Goal: Navigation & Orientation: Understand site structure

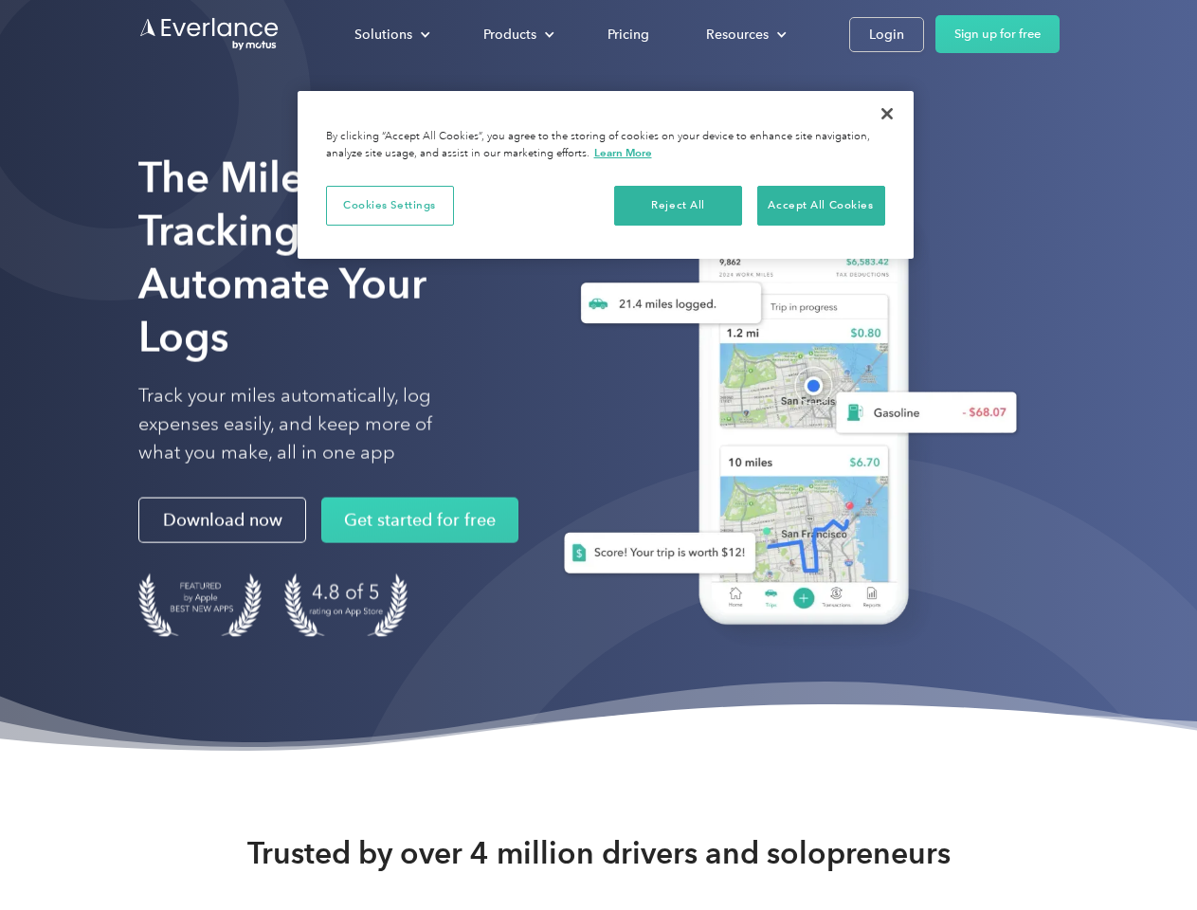
click at [391, 34] on div "Solutions" at bounding box center [383, 35] width 58 height 24
click at [516, 34] on div "Products" at bounding box center [509, 35] width 53 height 24
click at [744, 34] on div "Resources" at bounding box center [737, 35] width 63 height 24
click at [389, 205] on button "Cookies Settings" at bounding box center [390, 206] width 128 height 40
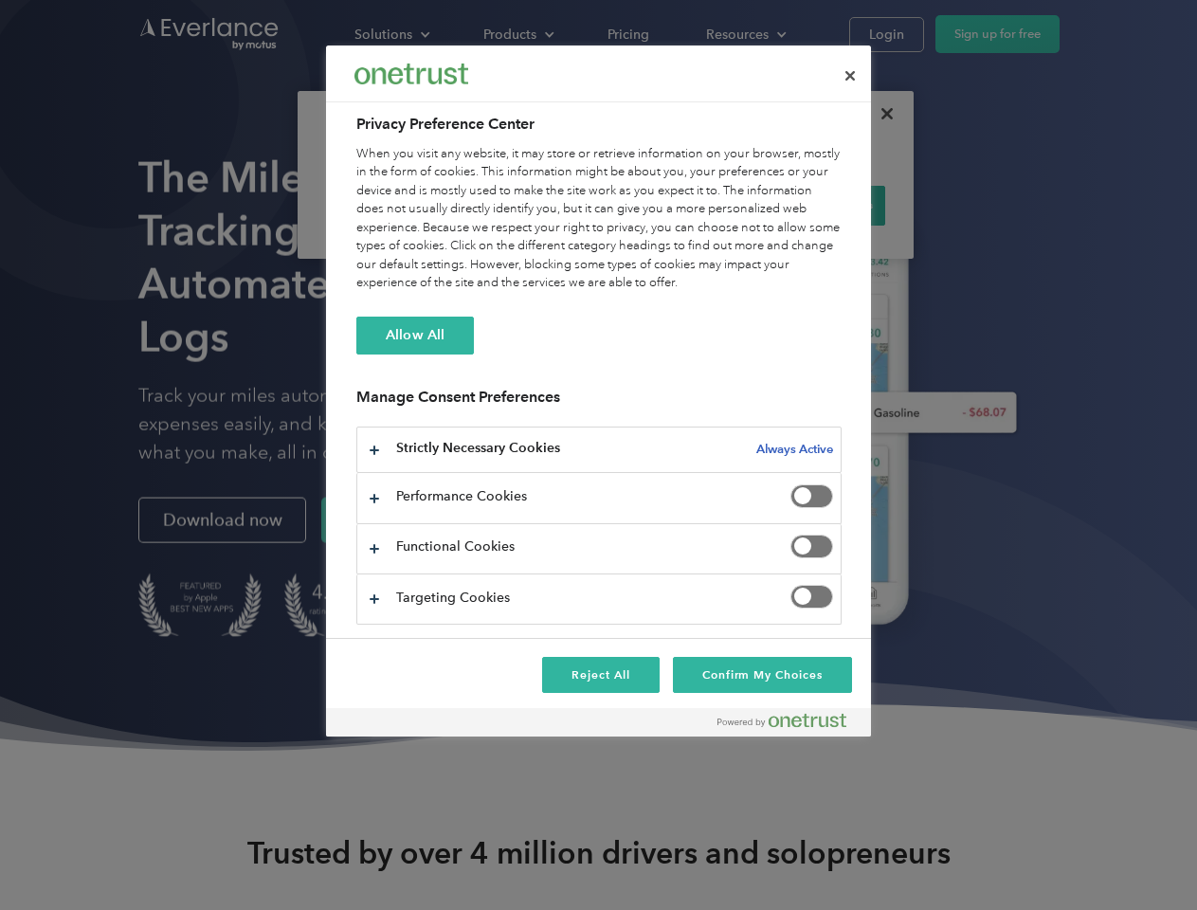
click at [678, 205] on div "When you visit any website, it may store or retrieve information on your browse…" at bounding box center [598, 219] width 485 height 148
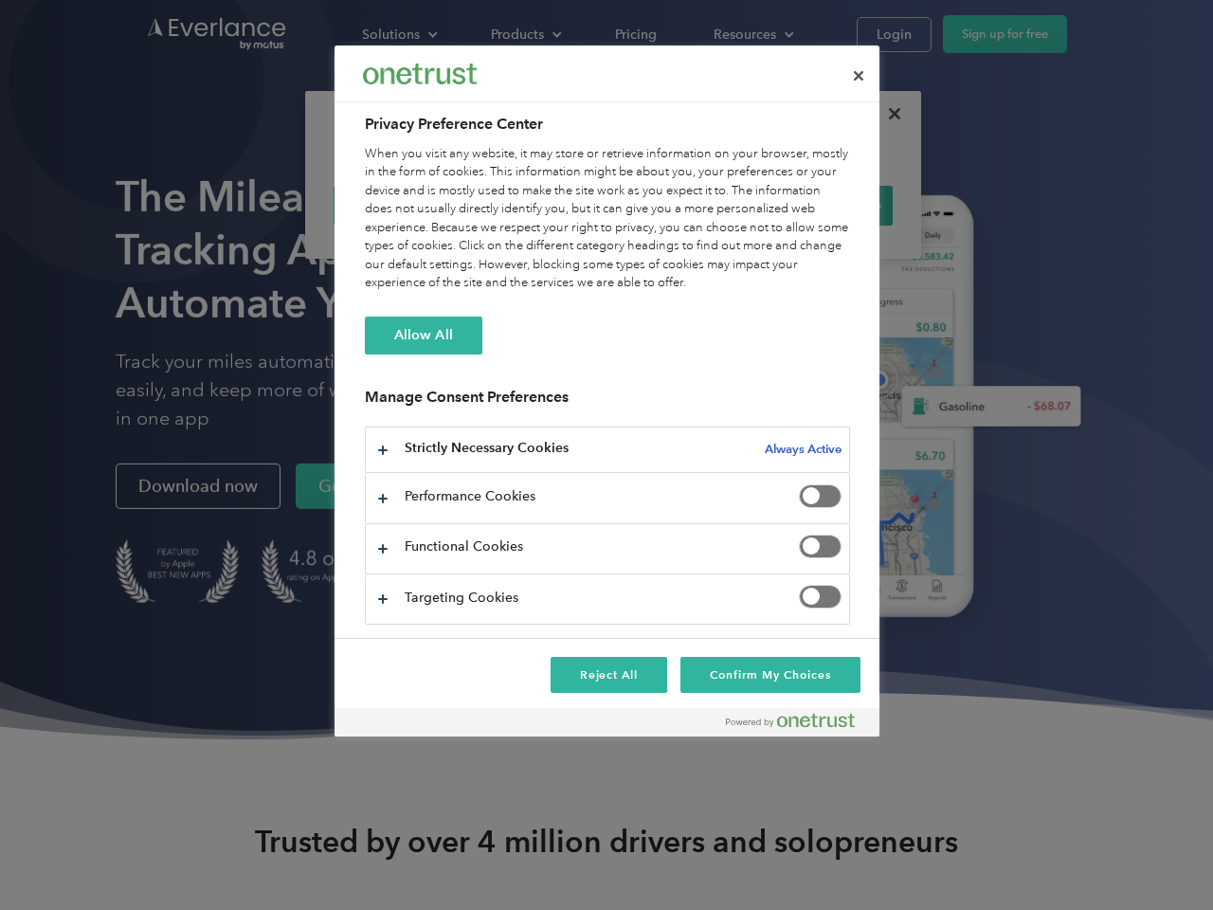
click at [820, 205] on div "When you visit any website, it may store or retrieve information on your browse…" at bounding box center [607, 219] width 485 height 148
click at [887, 114] on div at bounding box center [606, 455] width 1213 height 910
